Goal: Transaction & Acquisition: Purchase product/service

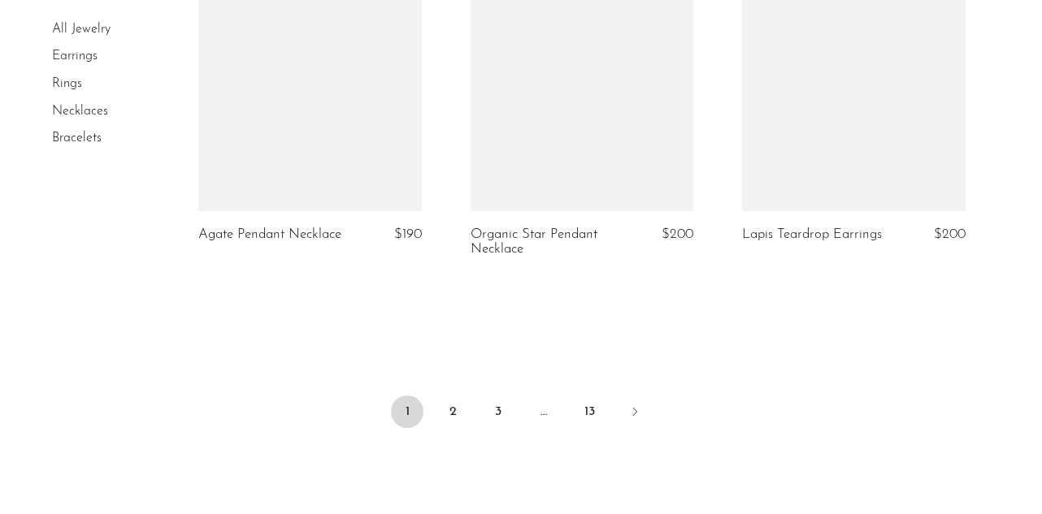
scroll to position [4660, 0]
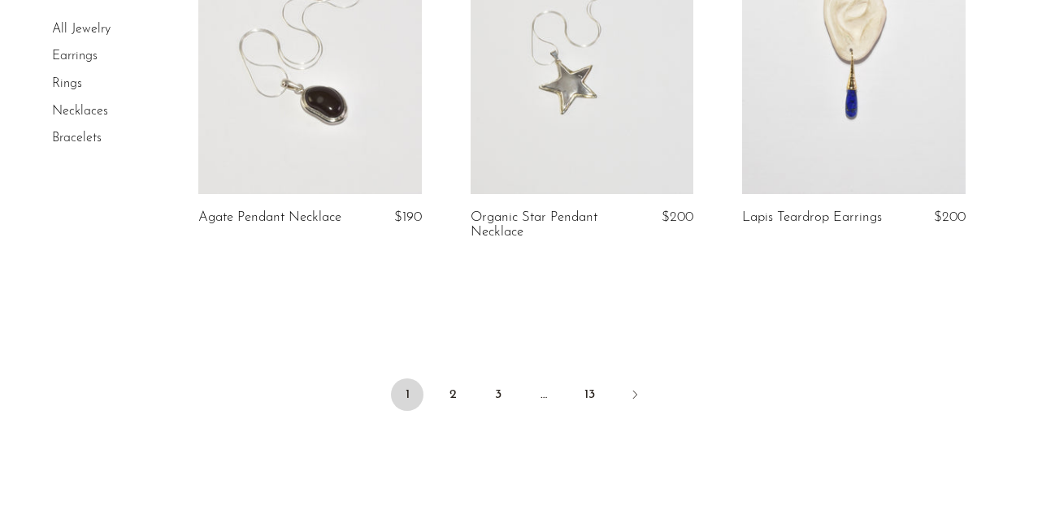
click at [350, 152] on link at bounding box center [309, 37] width 223 height 312
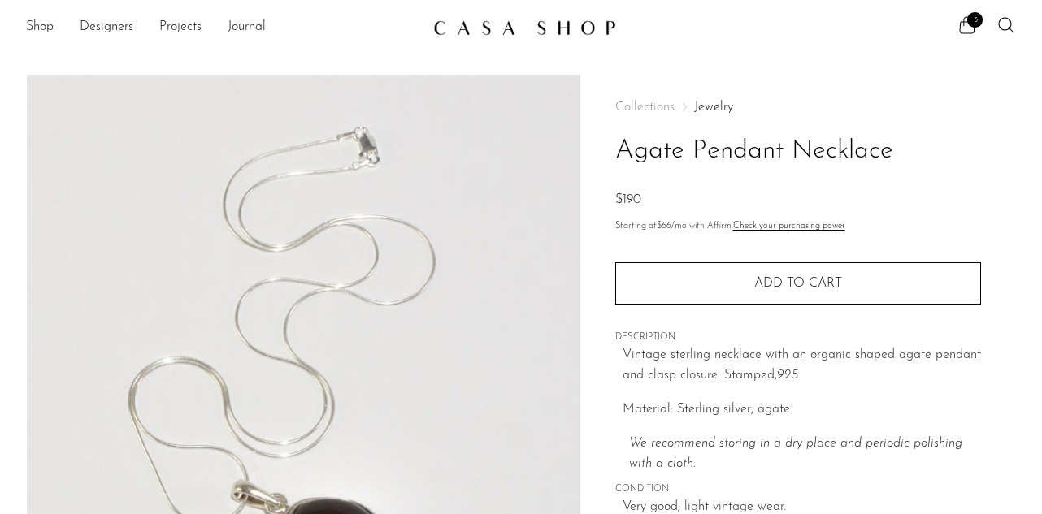
click at [761, 225] on link "Check your purchasing power" at bounding box center [789, 226] width 112 height 9
click at [973, 27] on icon at bounding box center [967, 25] width 20 height 20
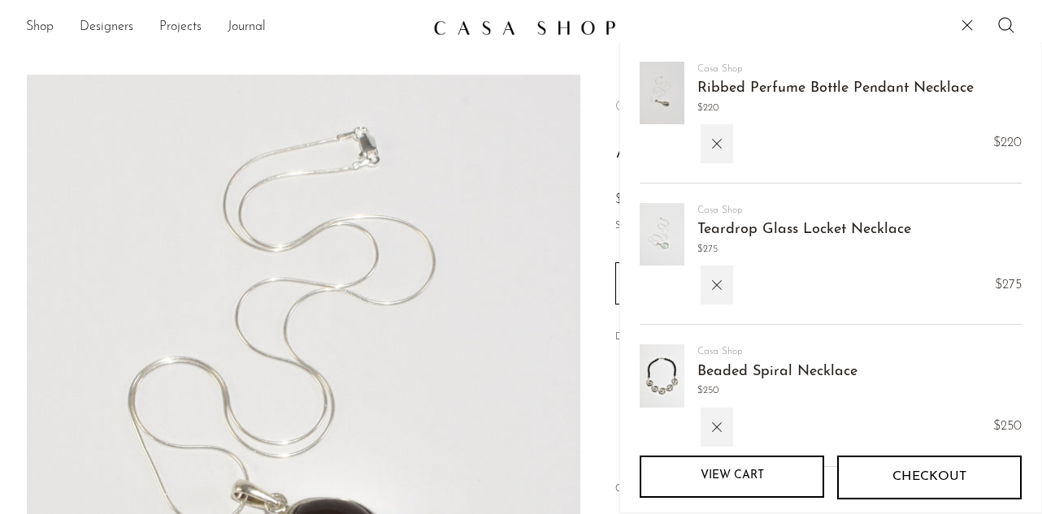
click at [868, 466] on button "Checkout" at bounding box center [929, 478] width 184 height 44
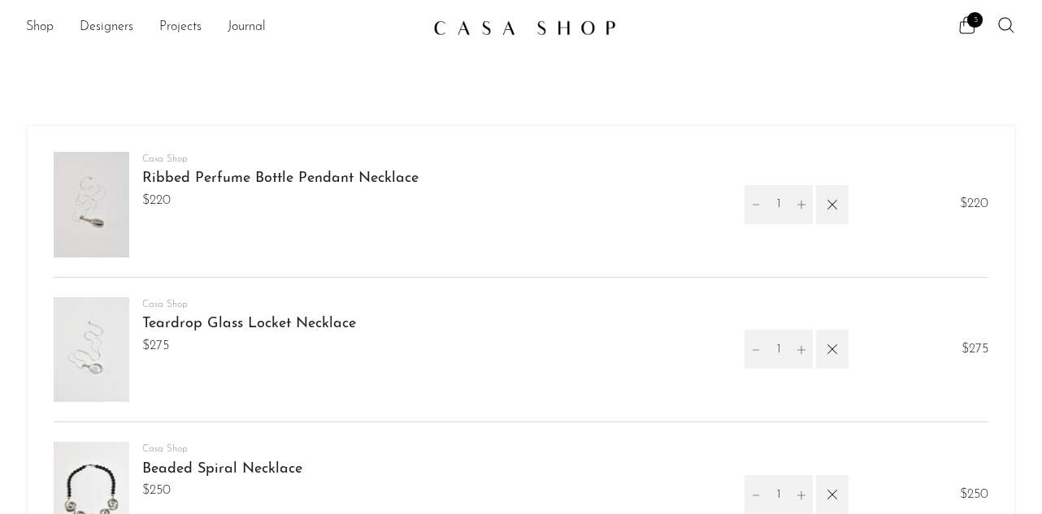
click at [89, 498] on img at bounding box center [92, 495] width 76 height 106
click at [158, 469] on link "Beaded Spiral Necklace" at bounding box center [222, 469] width 160 height 15
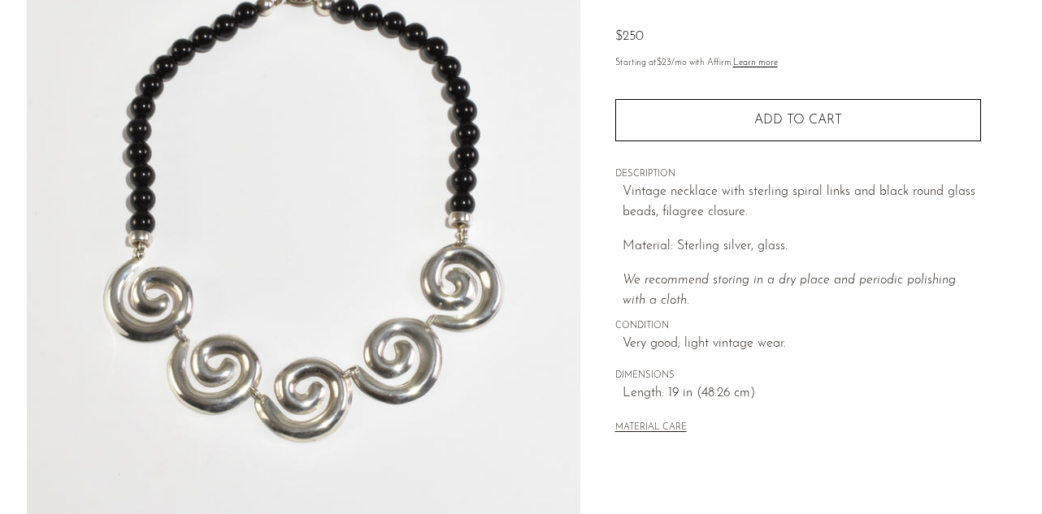
drag, startPoint x: 996, startPoint y: 211, endPoint x: 991, endPoint y: 501, distance: 290.2
click at [991, 501] on div "Home Collections Beaded Spiral Necklace $250 Starting at $23 /mo with Affirm. L…" at bounding box center [797, 294] width 435 height 766
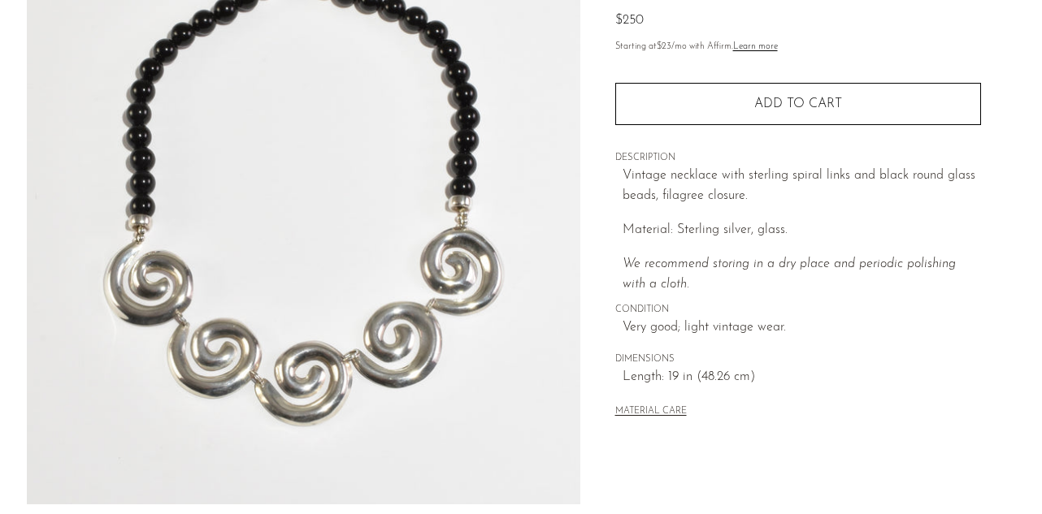
drag, startPoint x: 990, startPoint y: 471, endPoint x: 990, endPoint y: 514, distance: 43.9
click at [990, 335] on html "Shop Featured New Arrivals Bestsellers" at bounding box center [521, 77] width 1042 height 514
drag, startPoint x: 1029, startPoint y: 419, endPoint x: 1026, endPoint y: 523, distance: 104.1
click at [1026, 335] on html "Shop Featured New Arrivals Bestsellers" at bounding box center [521, 77] width 1042 height 514
